Goal: Task Accomplishment & Management: Use online tool/utility

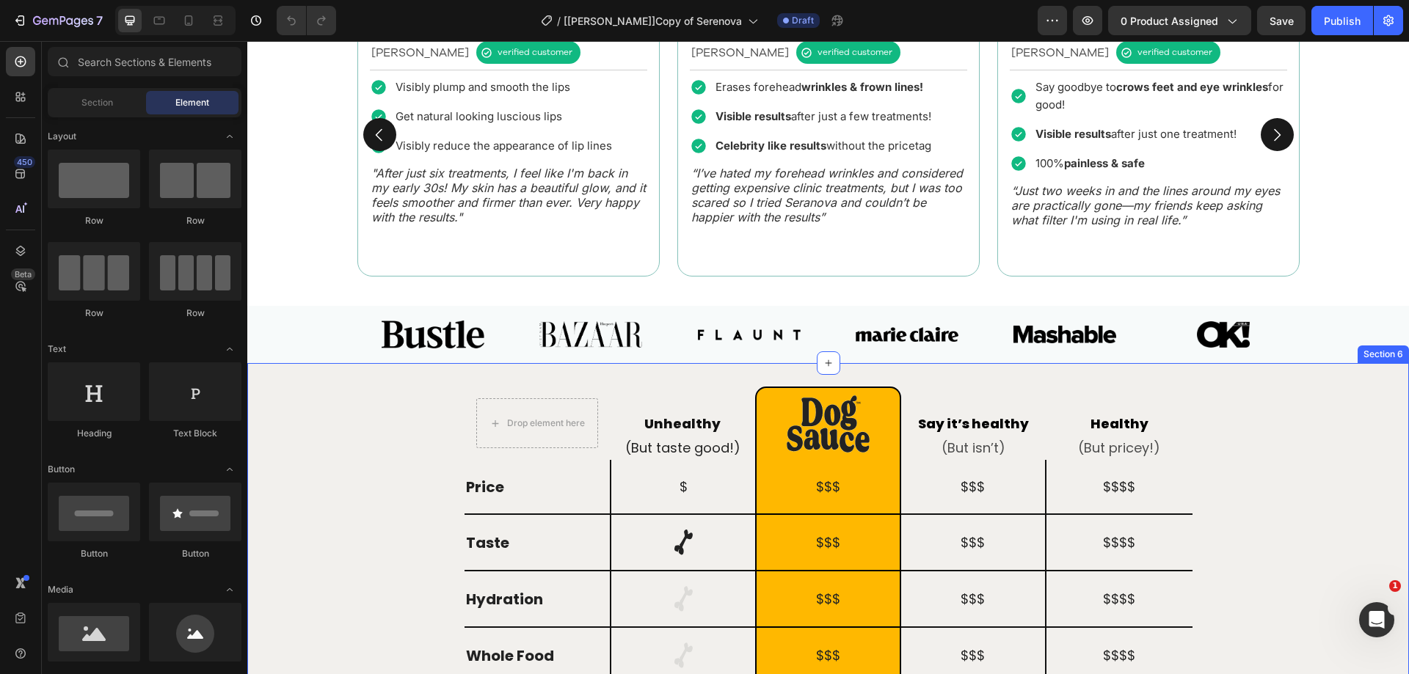
scroll to position [1320, 0]
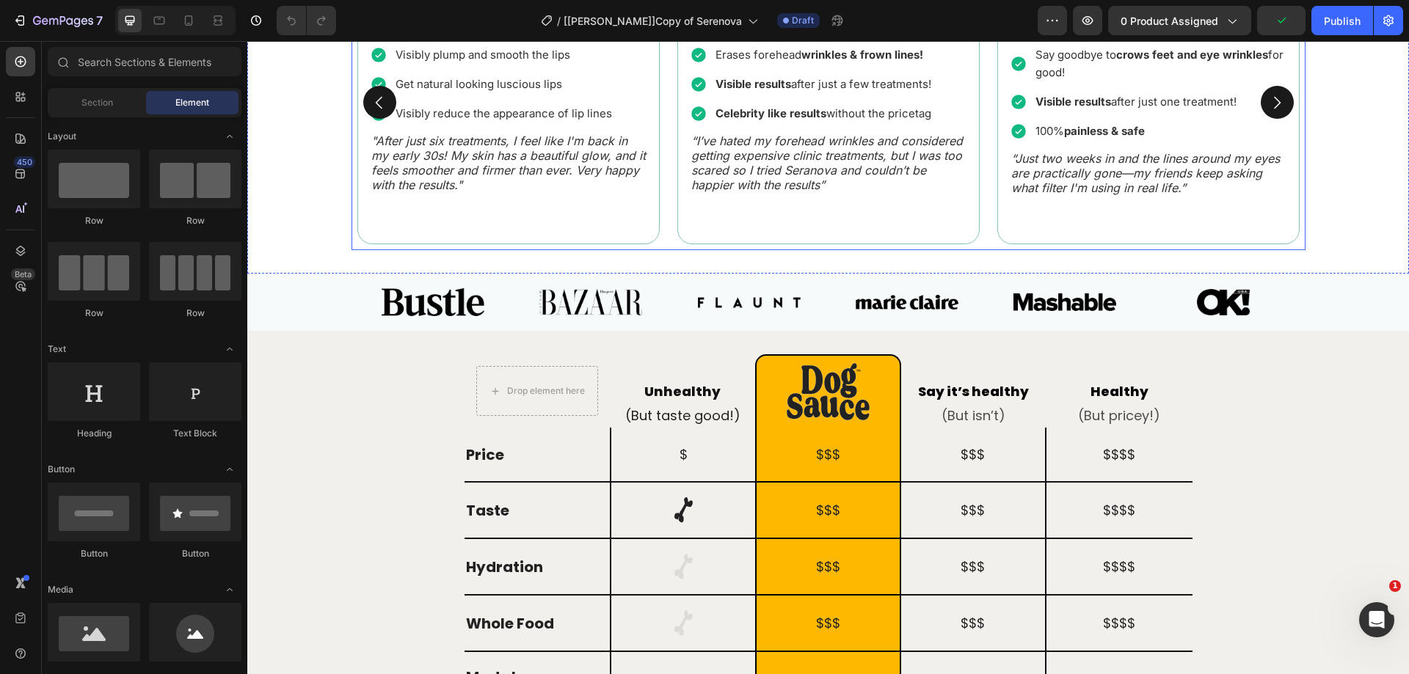
click at [1274, 112] on icon "Carousel Next Arrow" at bounding box center [1277, 103] width 18 height 18
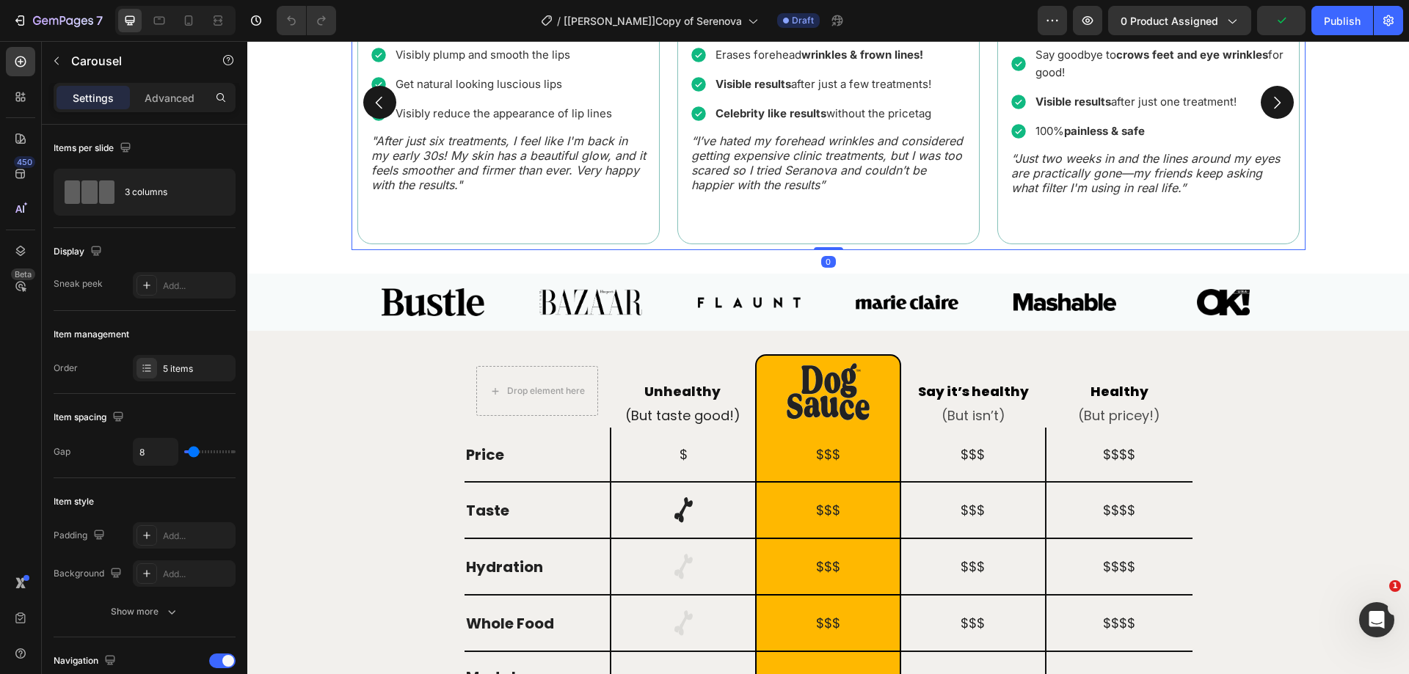
scroll to position [1338, 0]
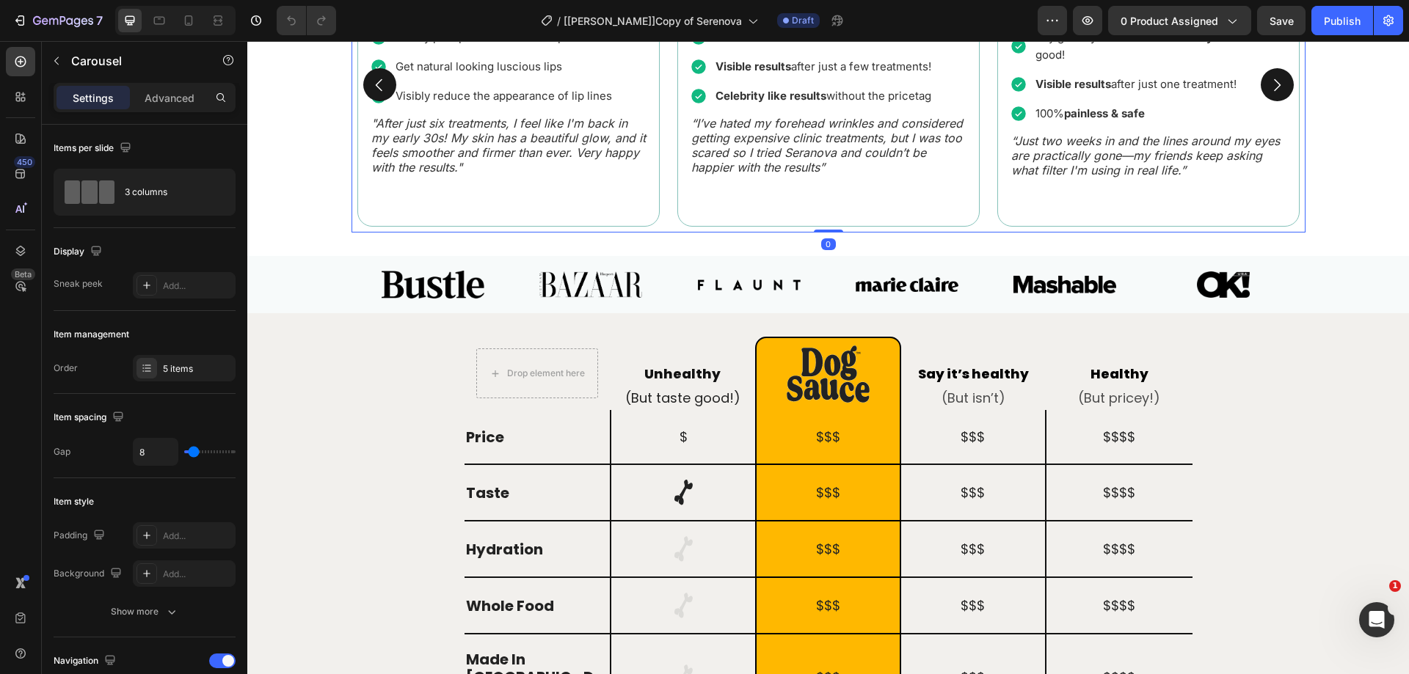
click at [1274, 94] on icon "Carousel Next Arrow" at bounding box center [1277, 85] width 18 height 18
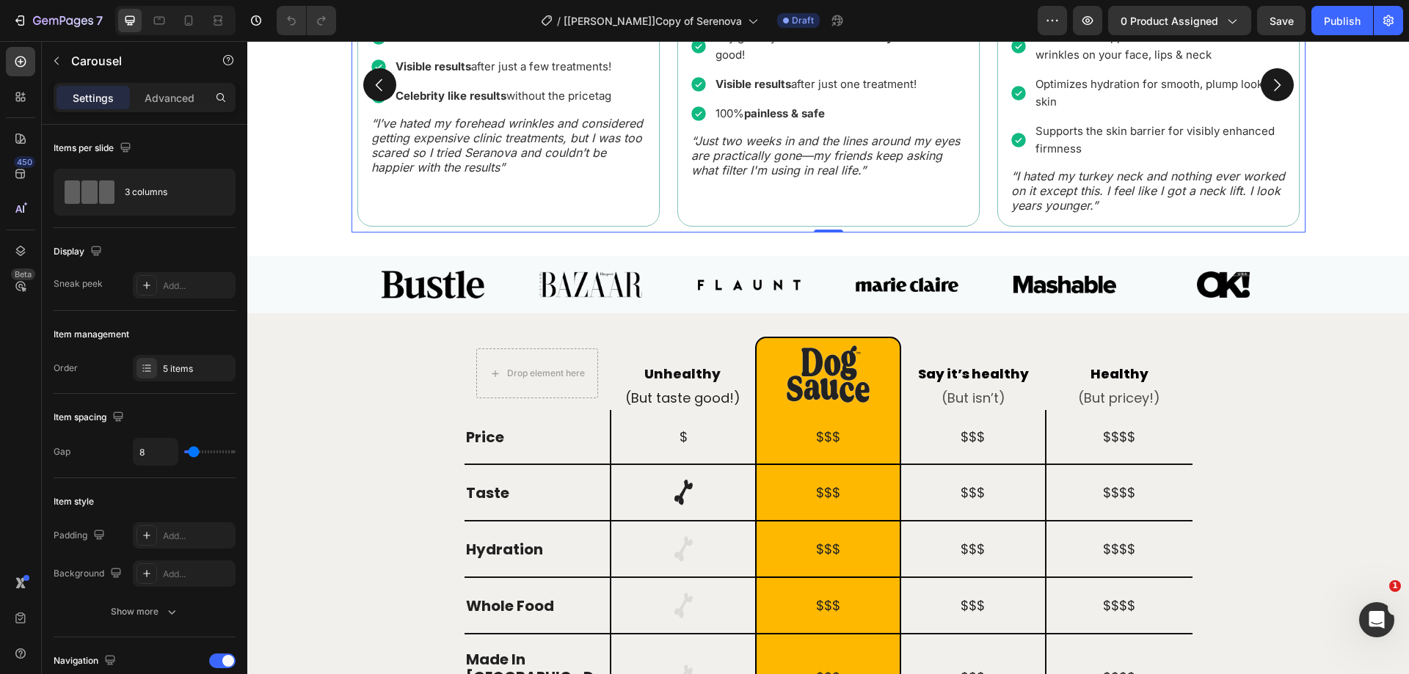
click at [1274, 94] on icon "Carousel Next Arrow" at bounding box center [1277, 85] width 18 height 18
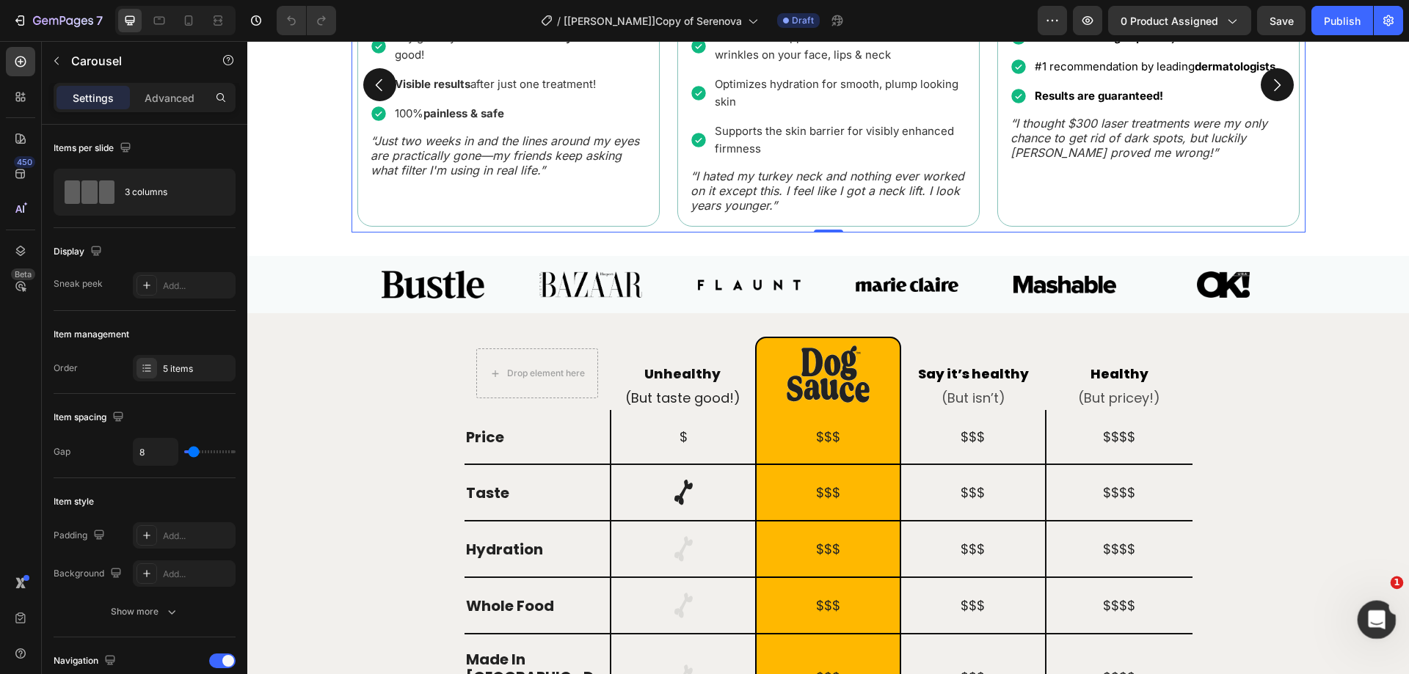
click html
click at [1378, 622] on icon "Open Intercom Messenger" at bounding box center [1374, 618] width 24 height 24
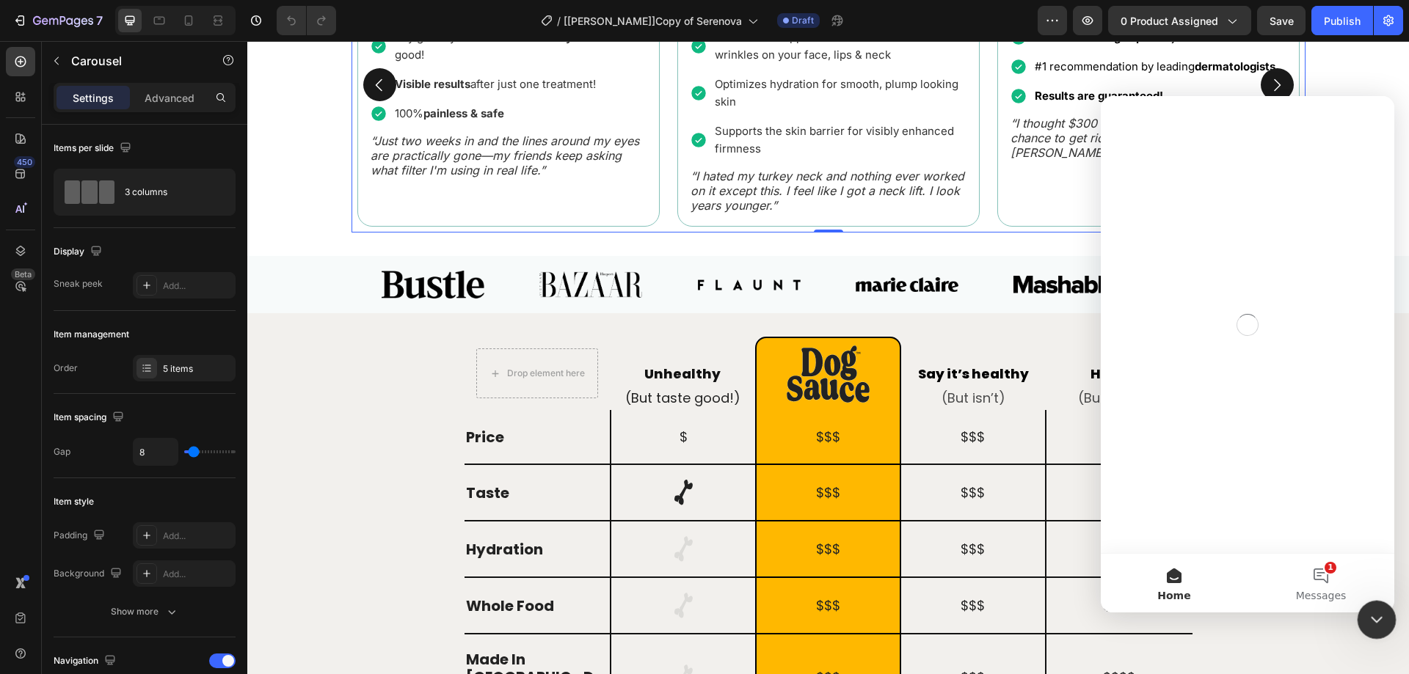
scroll to position [0, 0]
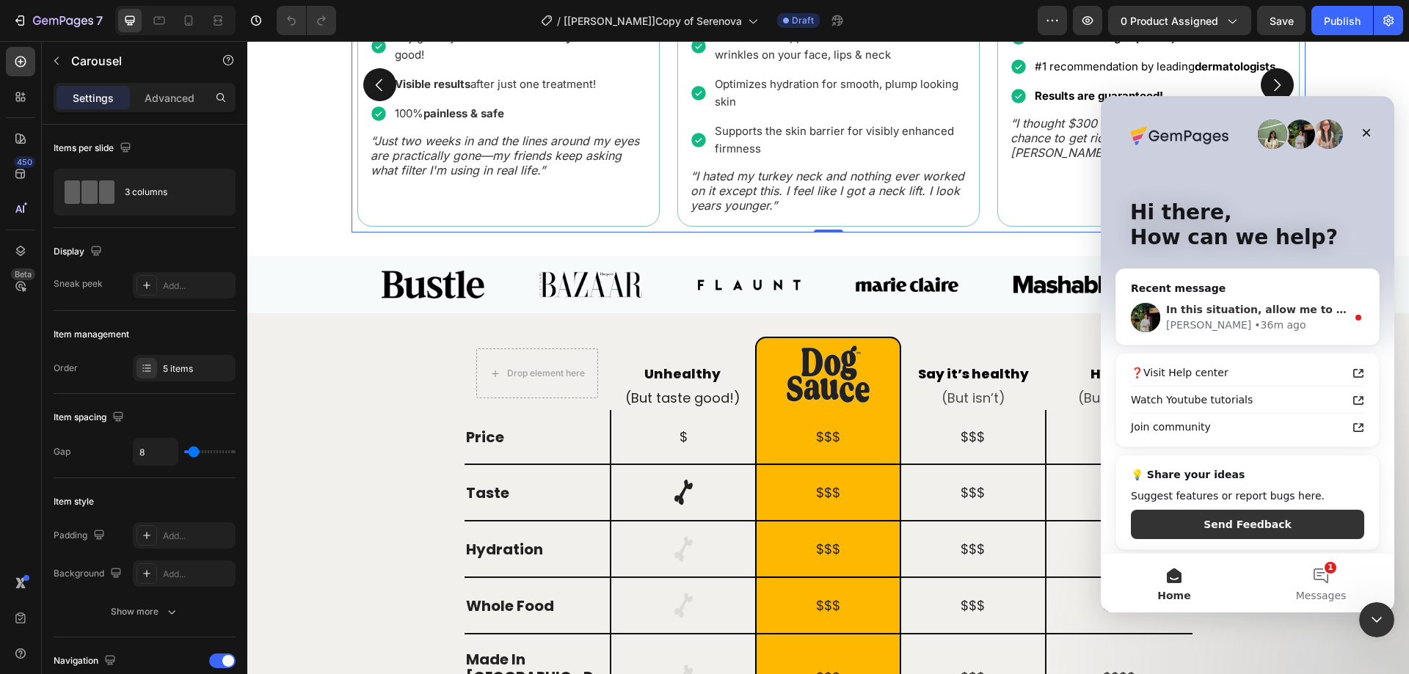
click at [1315, 320] on div "[PERSON_NAME] • 36m ago" at bounding box center [1256, 325] width 180 height 15
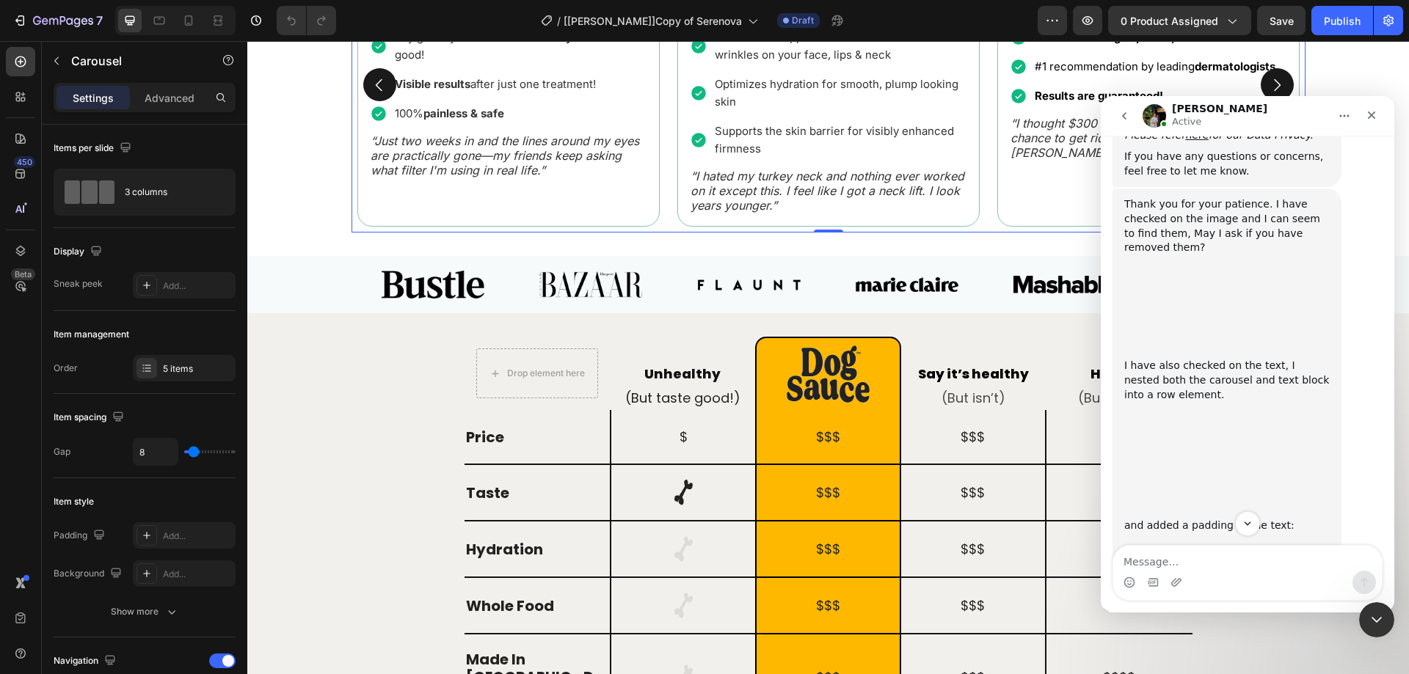
scroll to position [1474, 0]
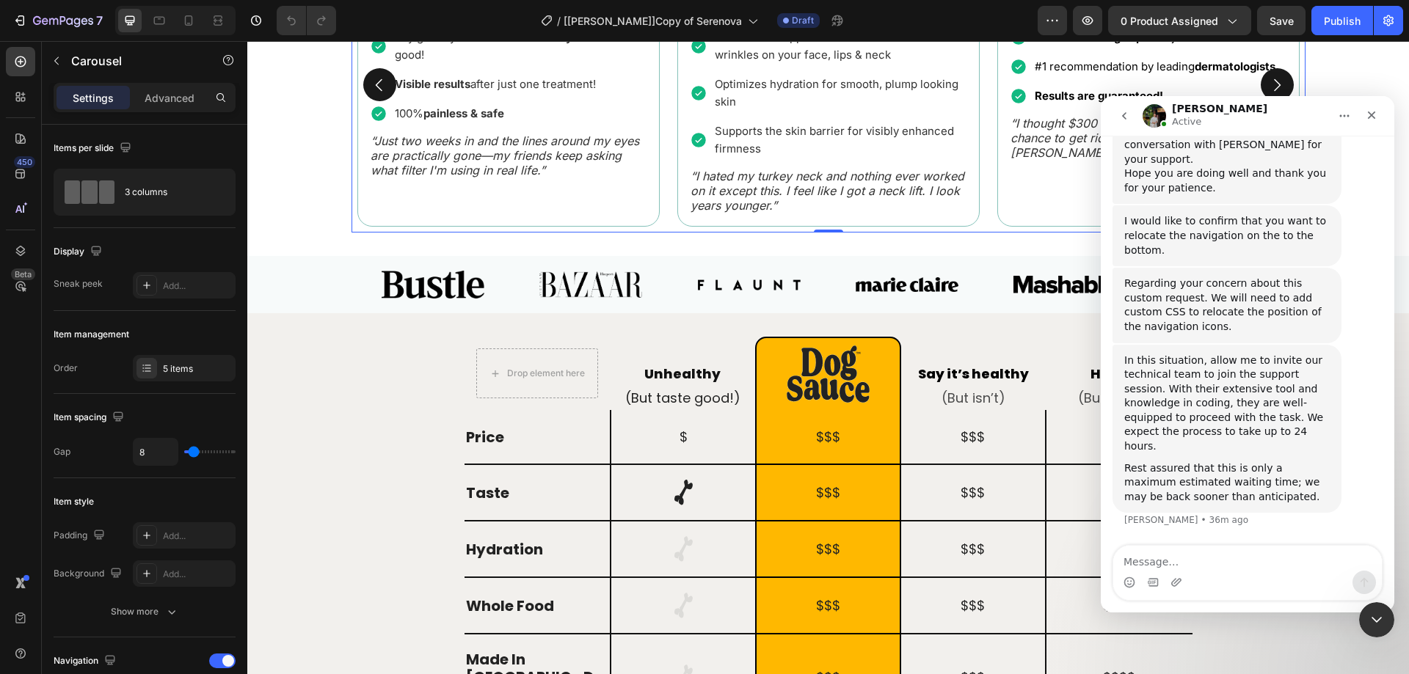
drag, startPoint x: 1392, startPoint y: 248, endPoint x: 2247, endPoint y: 622, distance: 933.6
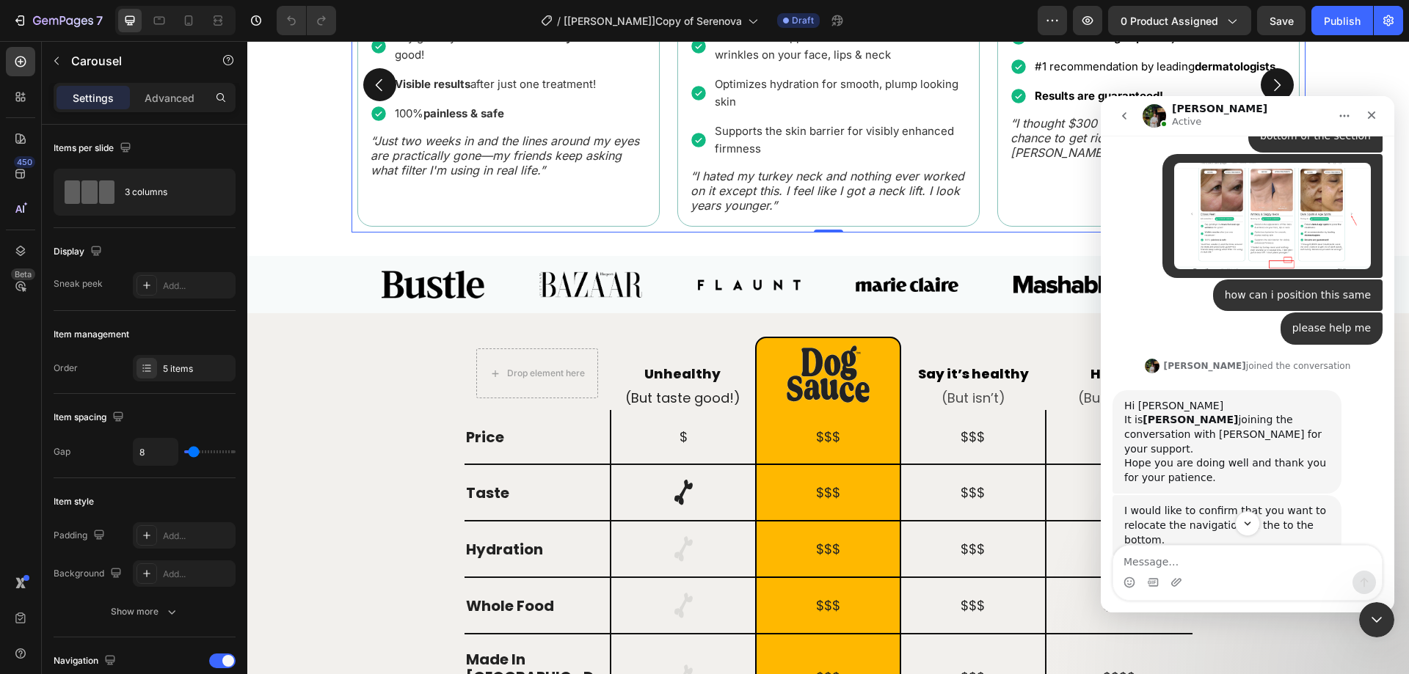
scroll to position [5830, 0]
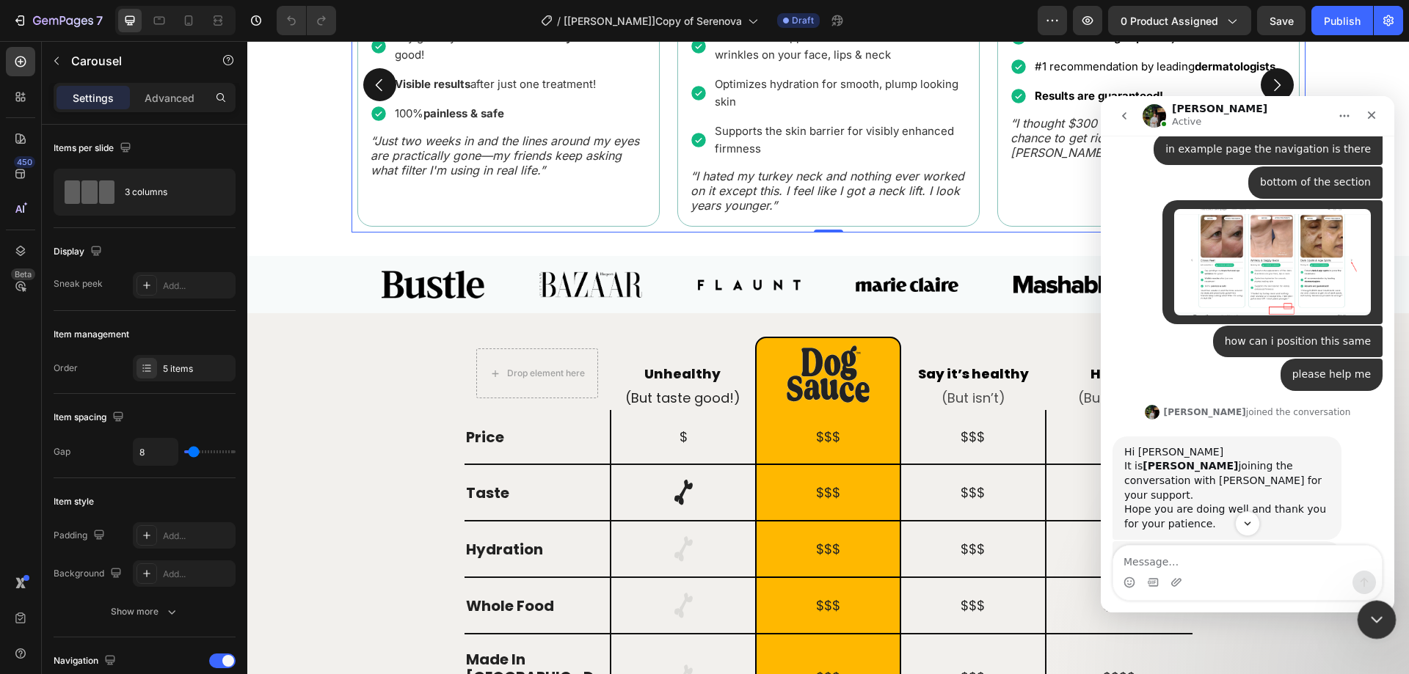
click at [1376, 624] on icon "Close Intercom Messenger" at bounding box center [1374, 618] width 18 height 18
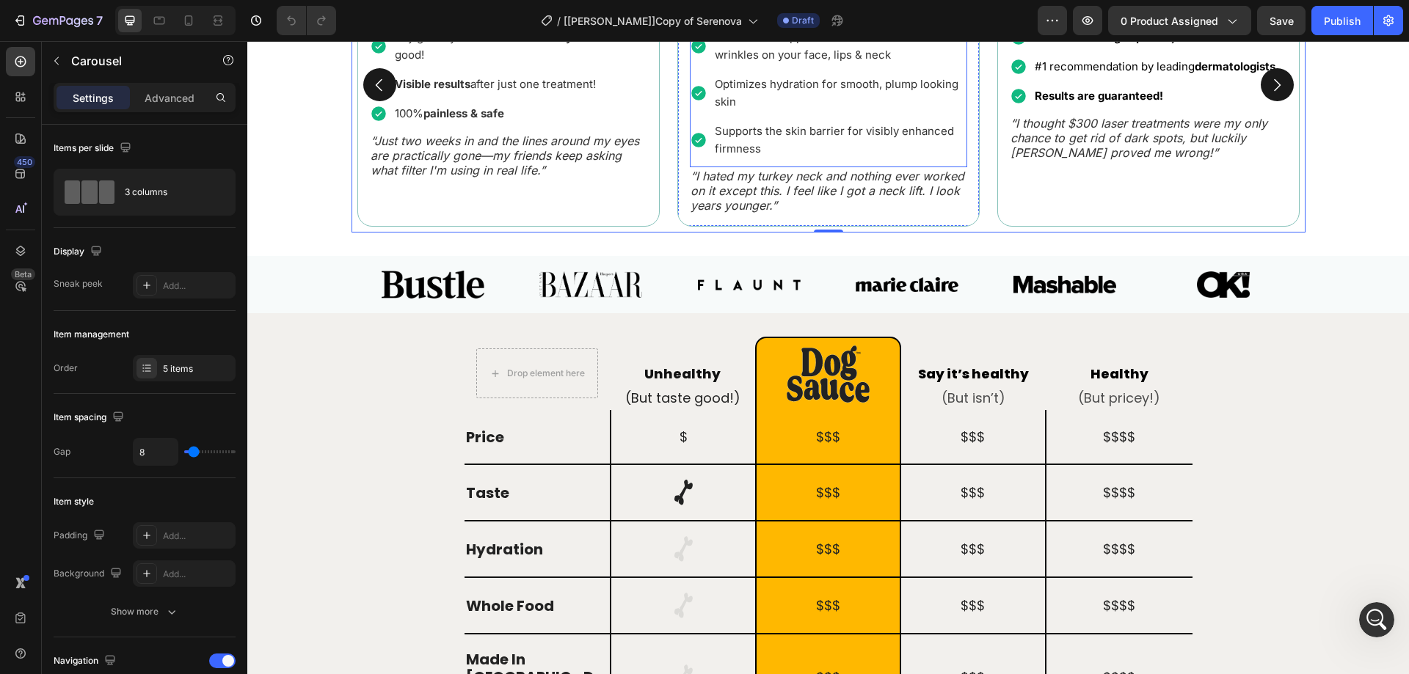
scroll to position [6197, 0]
click at [21, 15] on icon "button" at bounding box center [19, 20] width 15 height 15
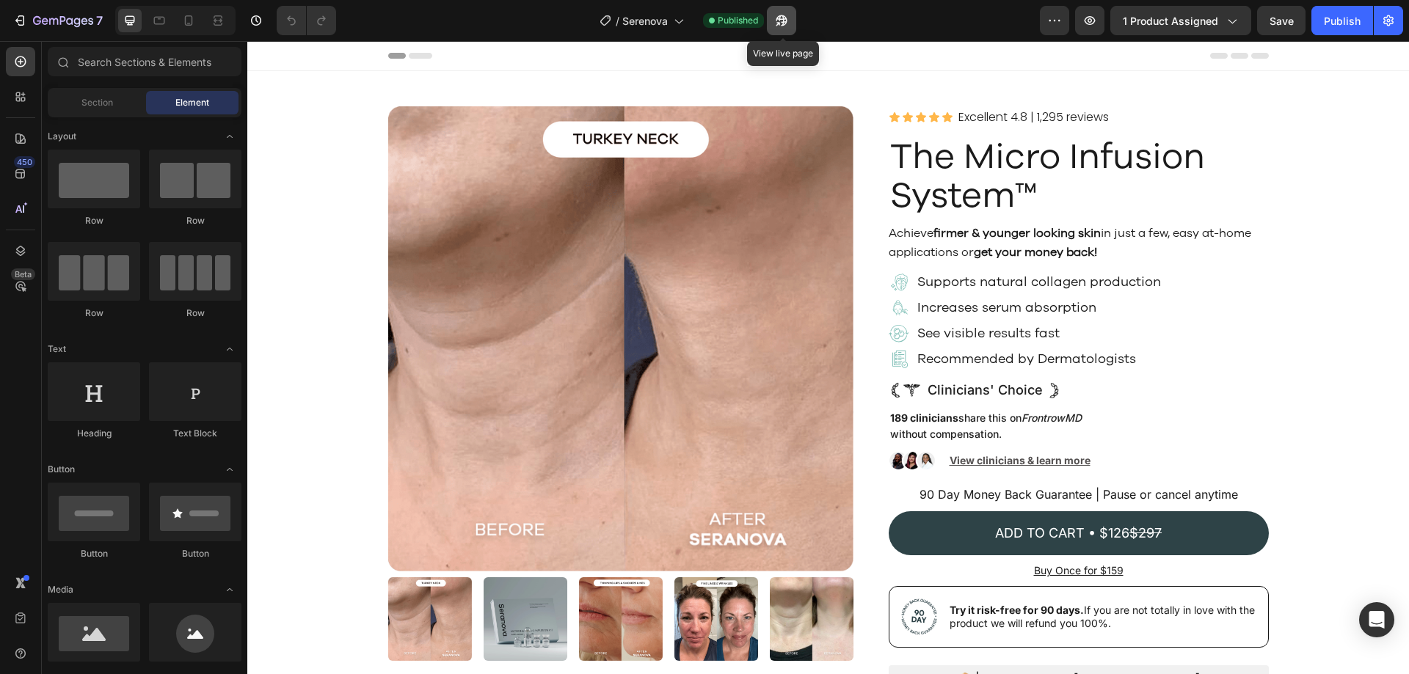
click at [779, 22] on icon "button" at bounding box center [777, 24] width 4 height 4
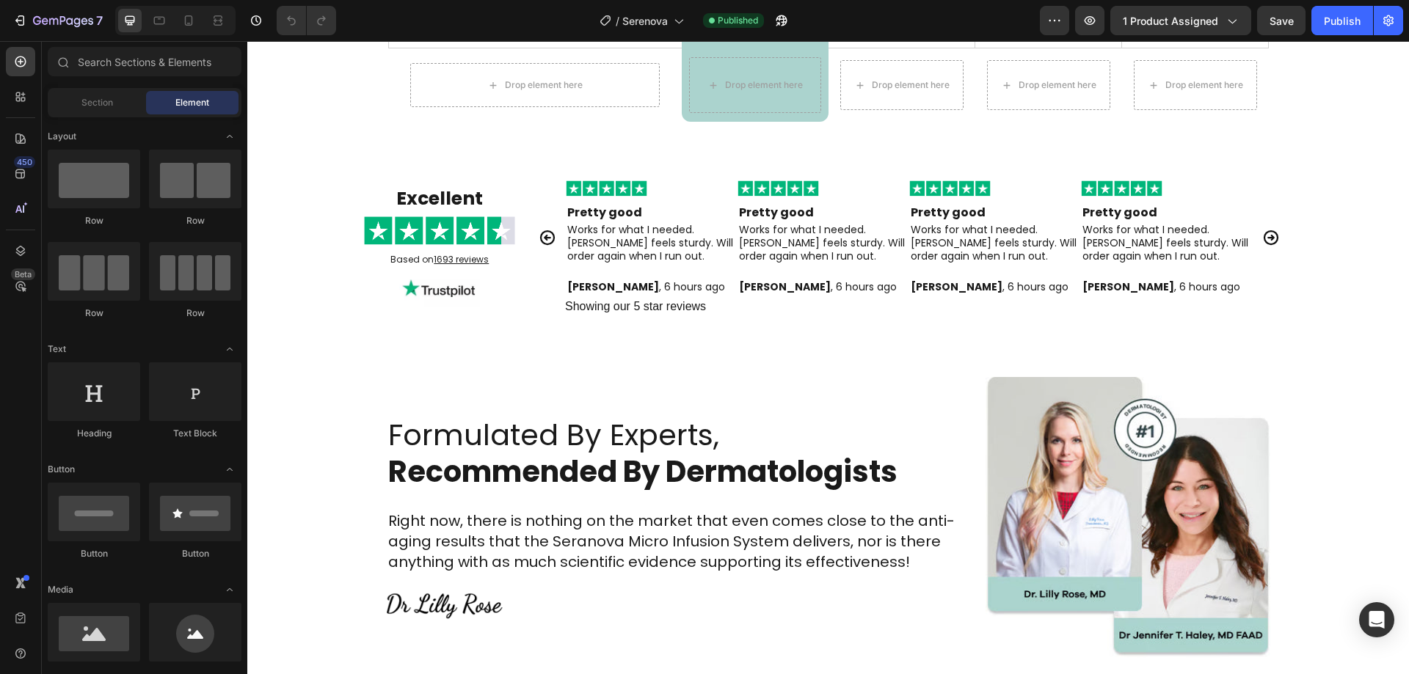
scroll to position [4989, 0]
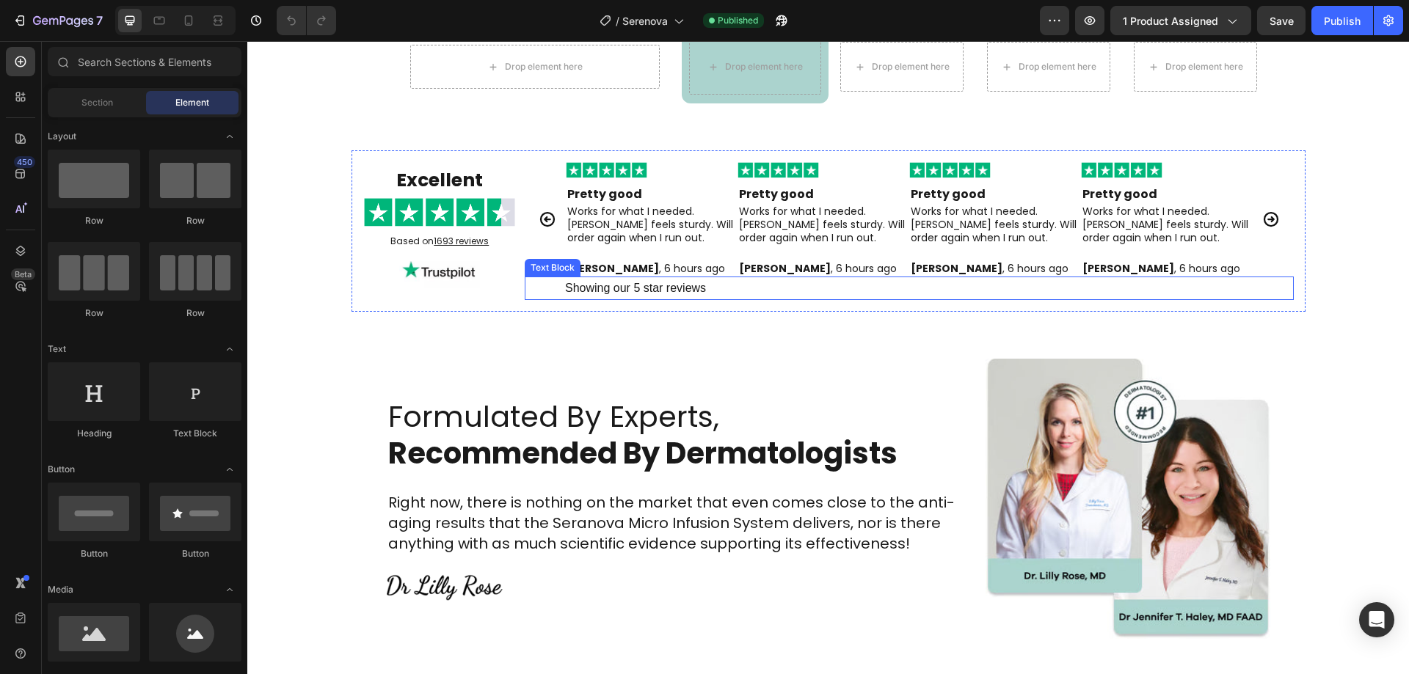
click at [579, 290] on p "Showing our 5 star reviews" at bounding box center [928, 288] width 727 height 21
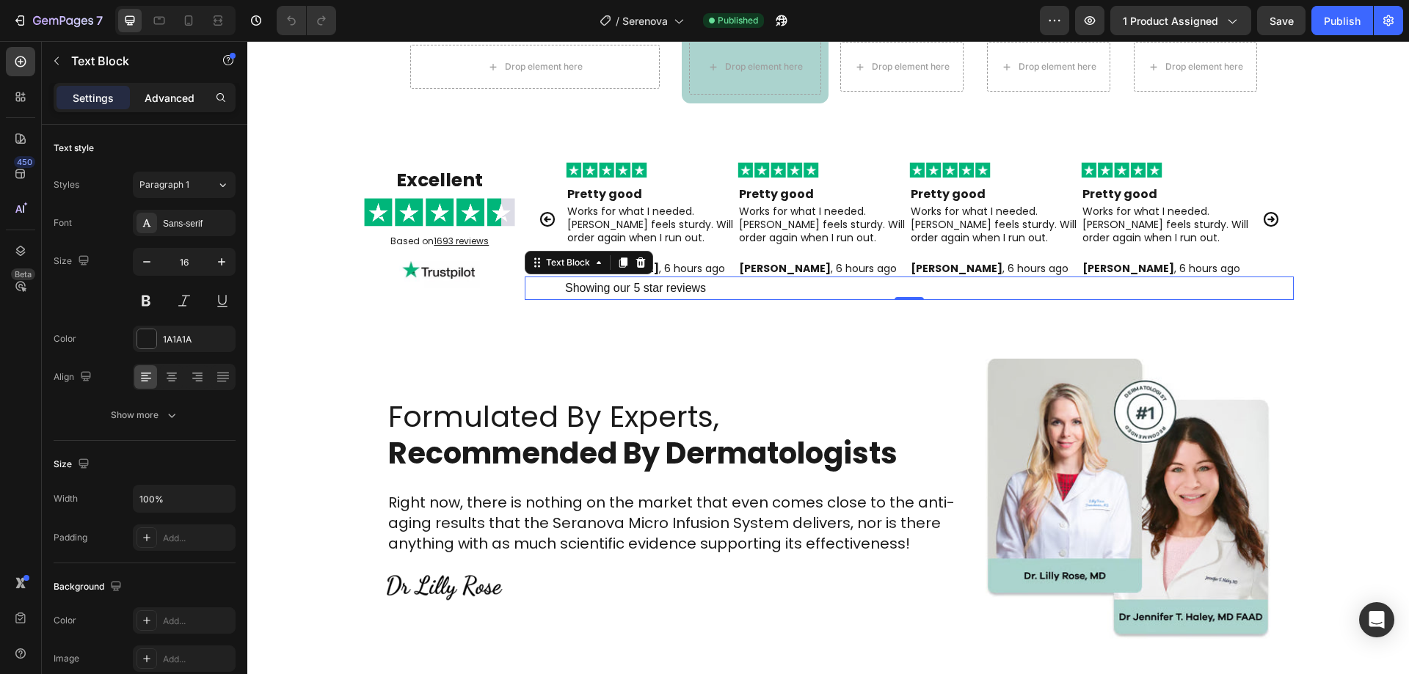
click at [161, 105] on p "Advanced" at bounding box center [170, 97] width 50 height 15
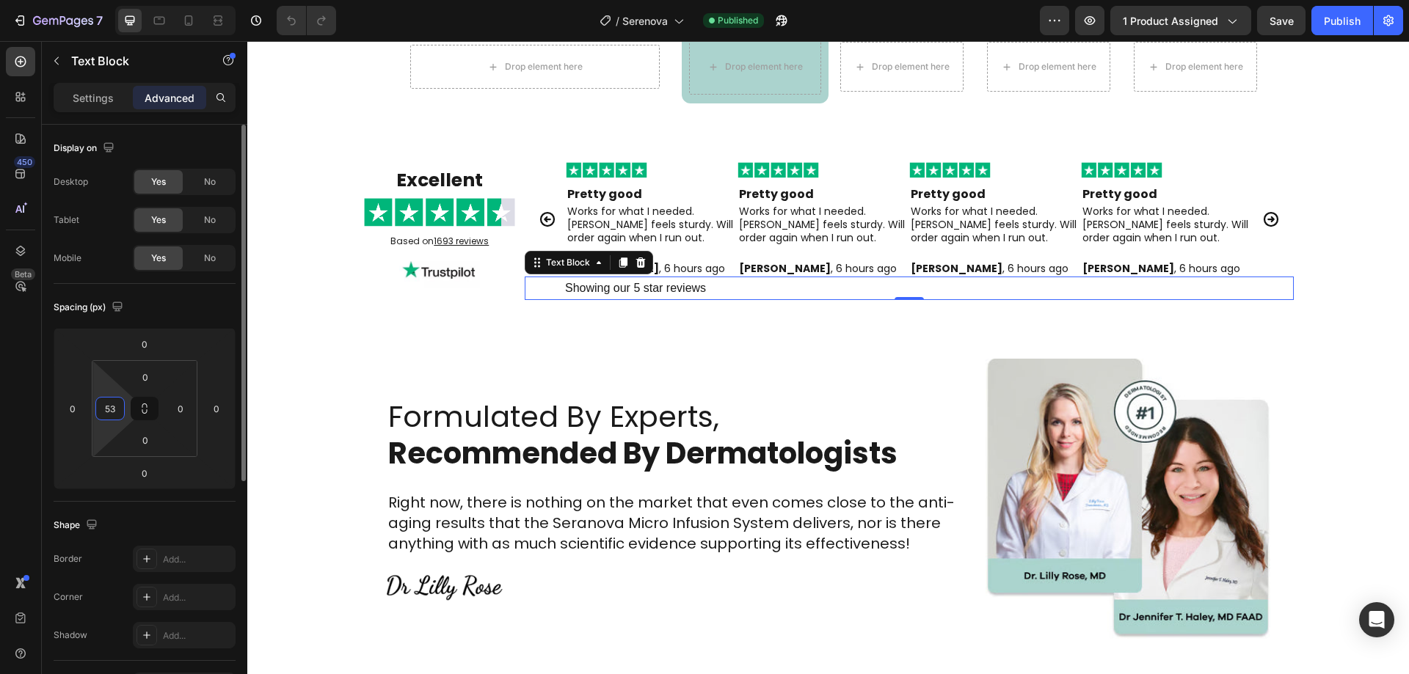
click at [114, 407] on input "53" at bounding box center [110, 409] width 22 height 22
type input "55"
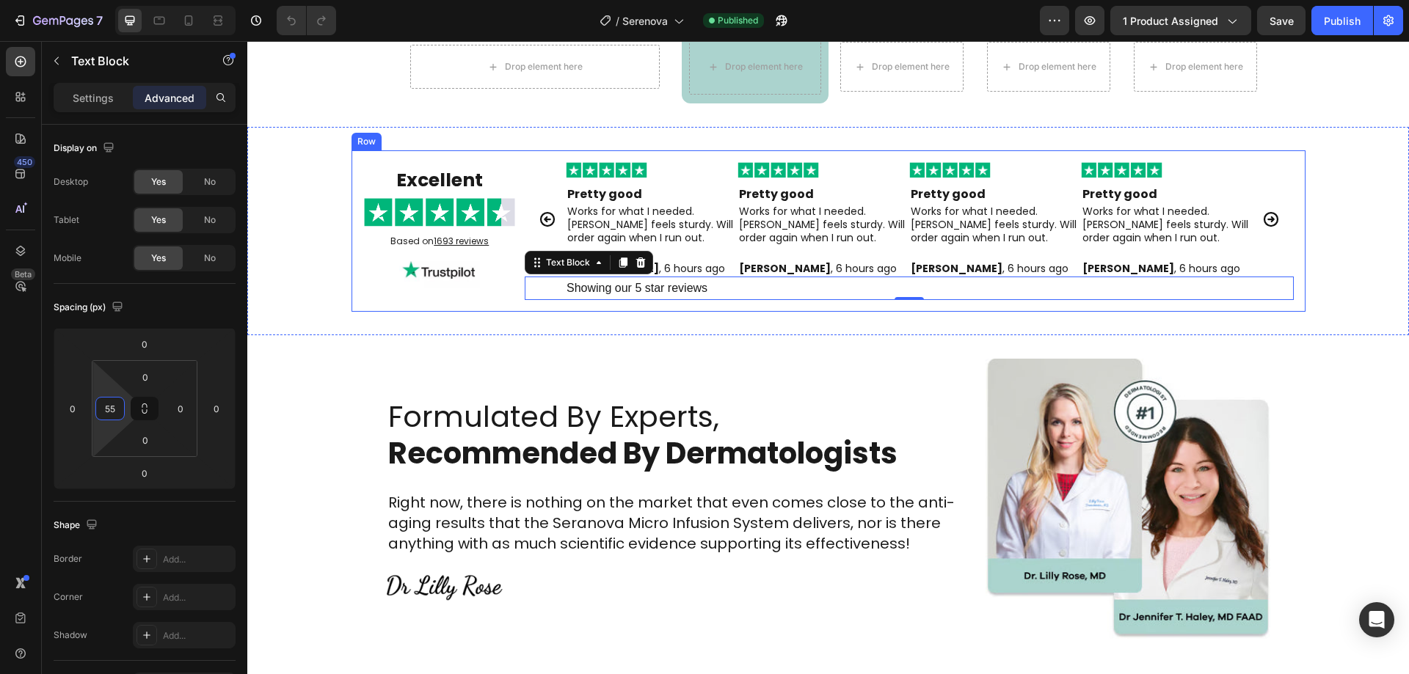
click at [689, 310] on div "Excellent Text Block Image Based on 1693 reviews Text Block Image Image Pretty …" at bounding box center [828, 230] width 954 height 161
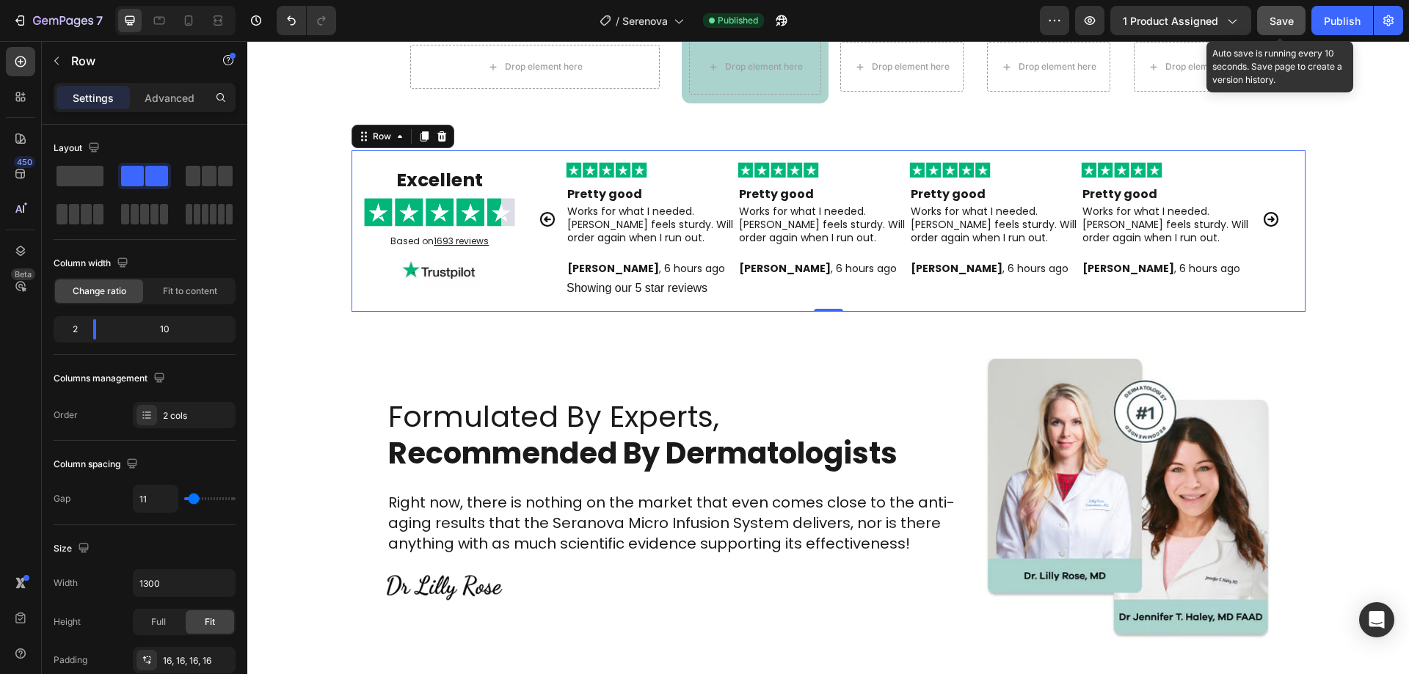
click at [1301, 23] on button "Save" at bounding box center [1281, 20] width 48 height 29
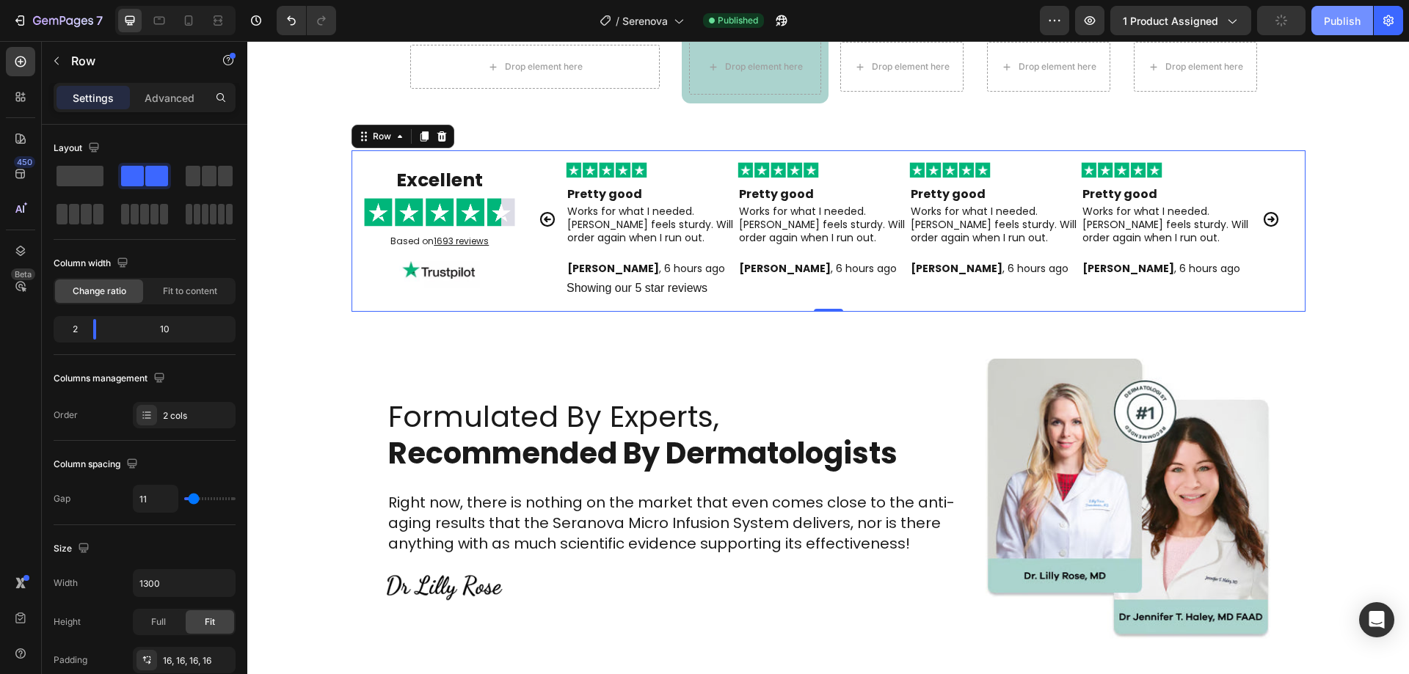
click at [1333, 21] on div "Publish" at bounding box center [1341, 20] width 37 height 15
click at [777, 24] on icon "button" at bounding box center [781, 20] width 15 height 15
click at [792, 21] on button "button" at bounding box center [781, 20] width 29 height 29
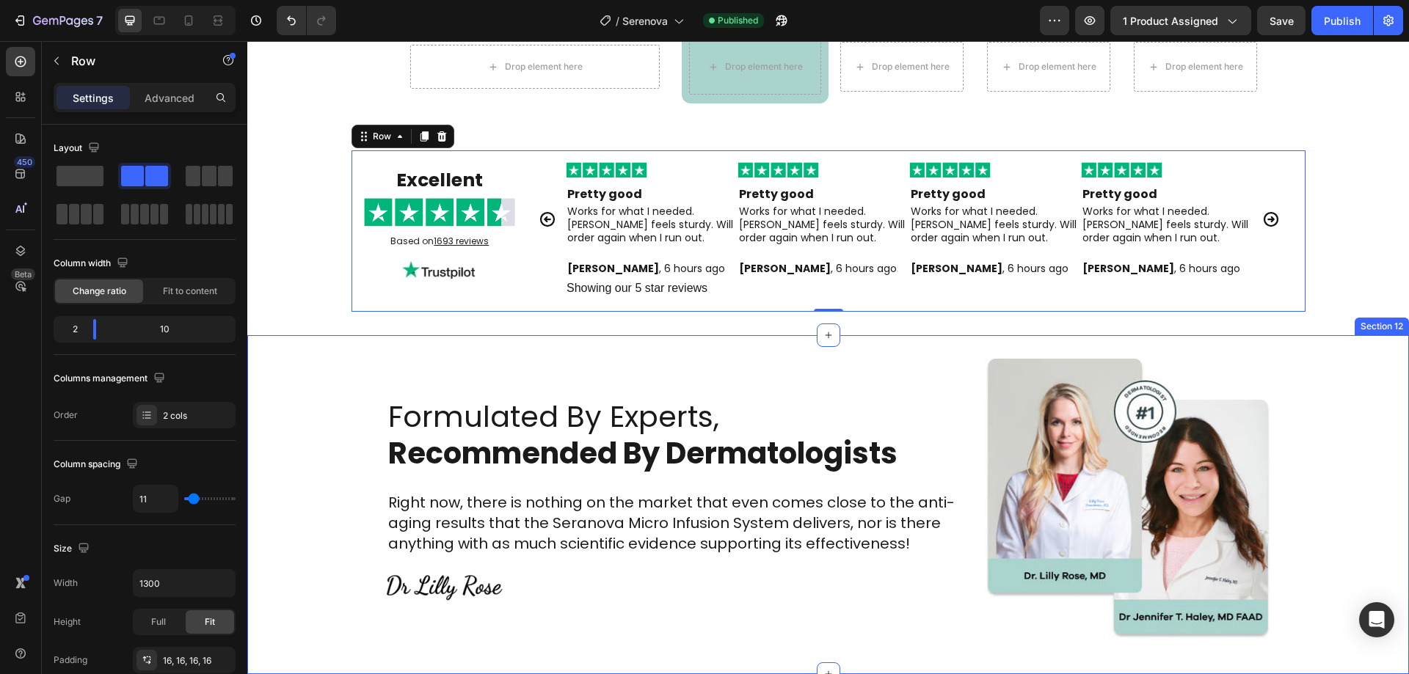
scroll to position [5135, 0]
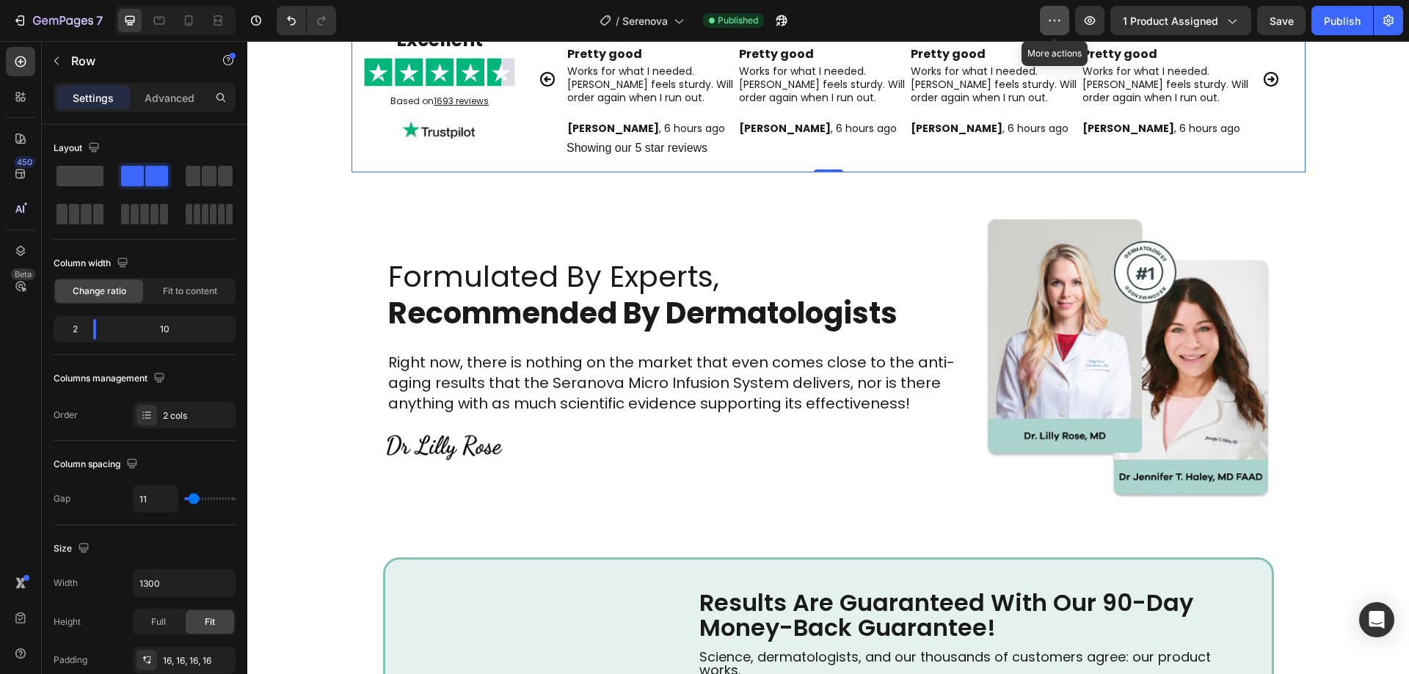
click at [1056, 13] on icon "button" at bounding box center [1054, 20] width 15 height 15
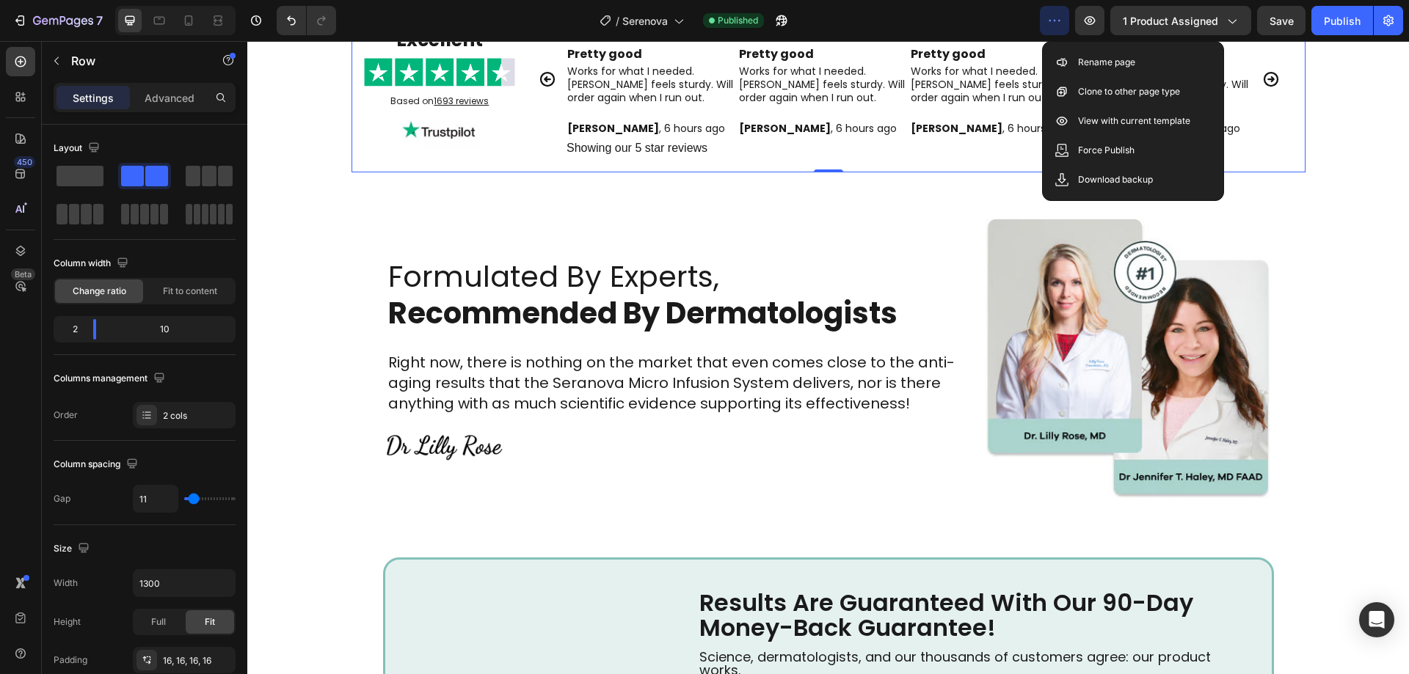
click at [1042, 30] on button "button" at bounding box center [1054, 20] width 29 height 29
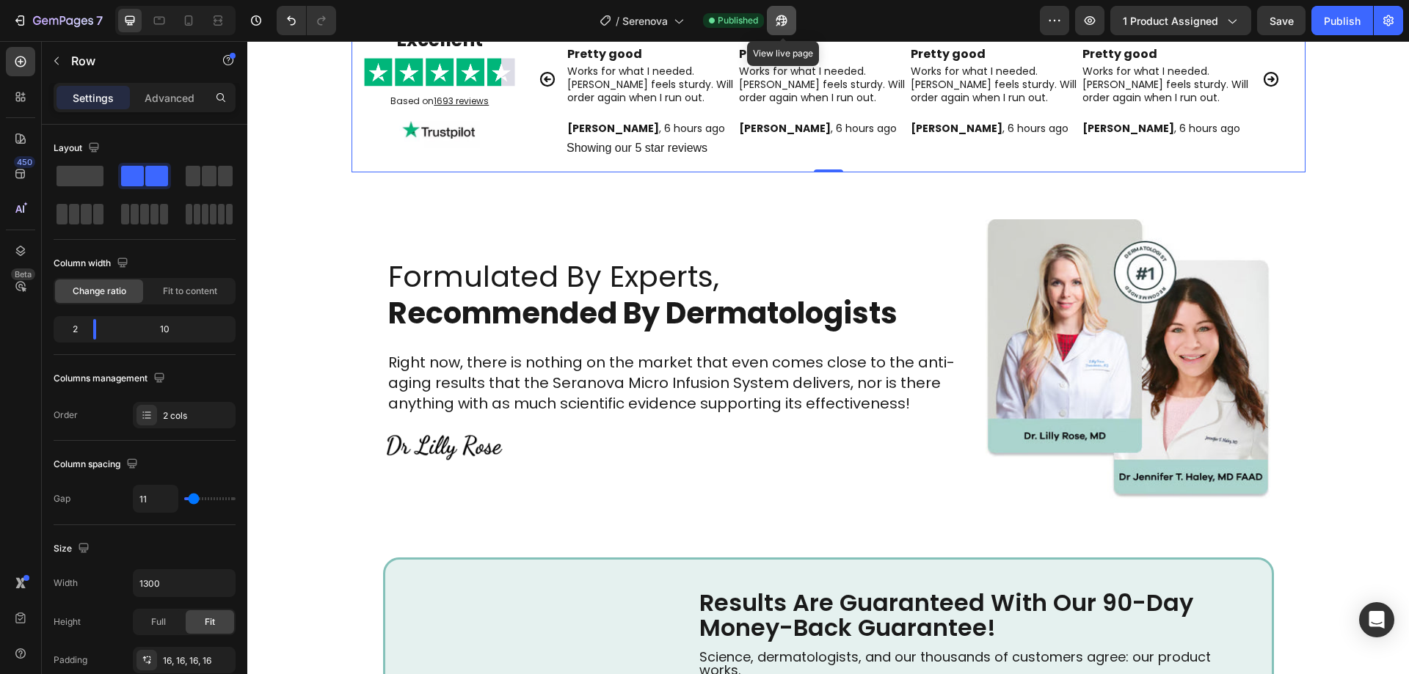
click at [781, 14] on icon "button" at bounding box center [781, 20] width 15 height 15
